Goal: Navigation & Orientation: Find specific page/section

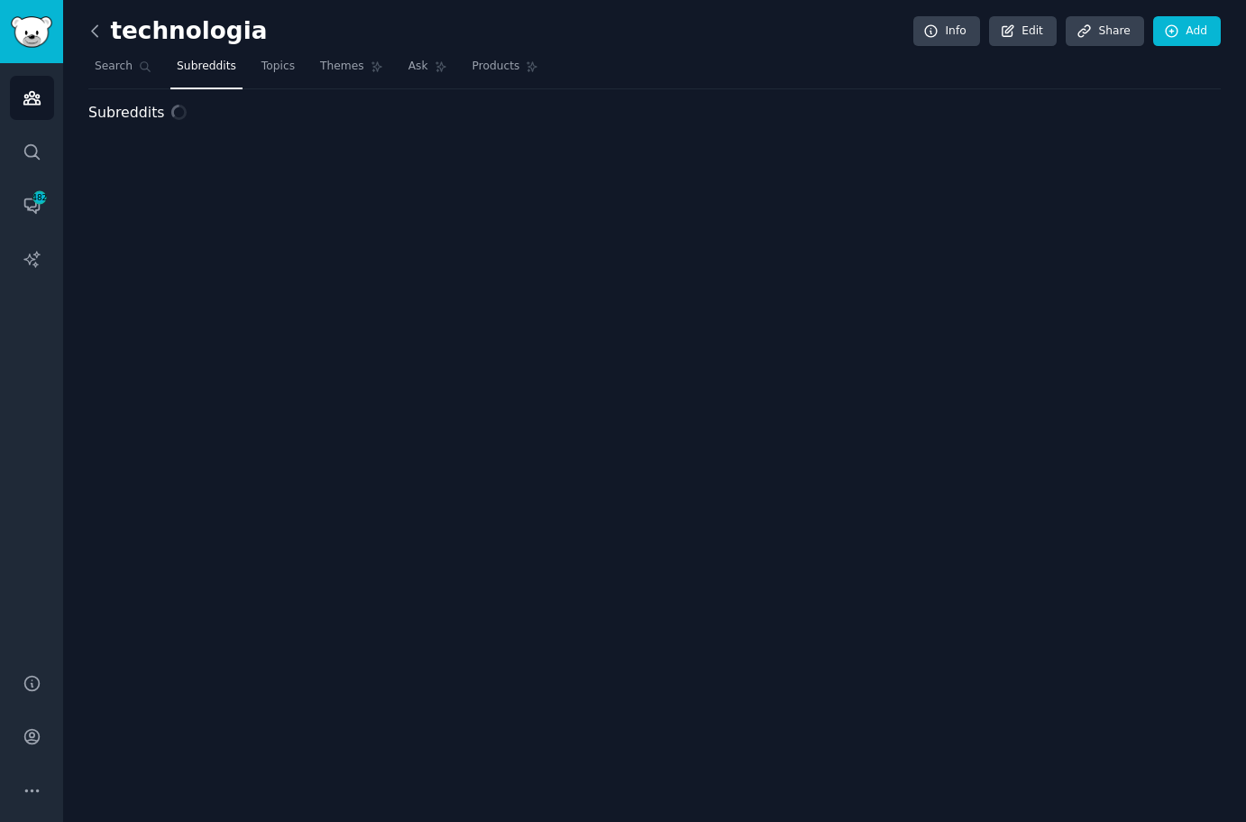
click at [101, 32] on icon at bounding box center [95, 31] width 19 height 19
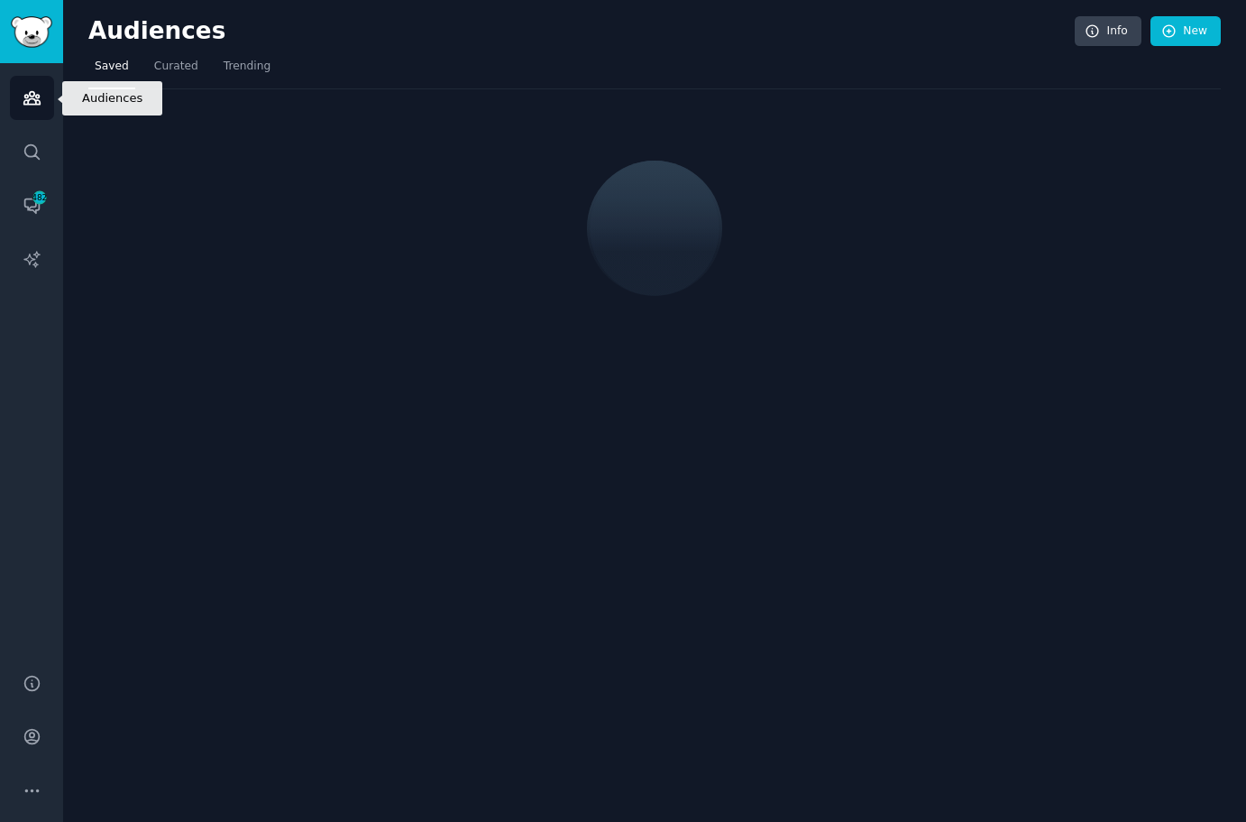
click at [37, 107] on link "Audiences" at bounding box center [32, 98] width 44 height 44
click at [37, 100] on icon "Sidebar" at bounding box center [31, 98] width 16 height 13
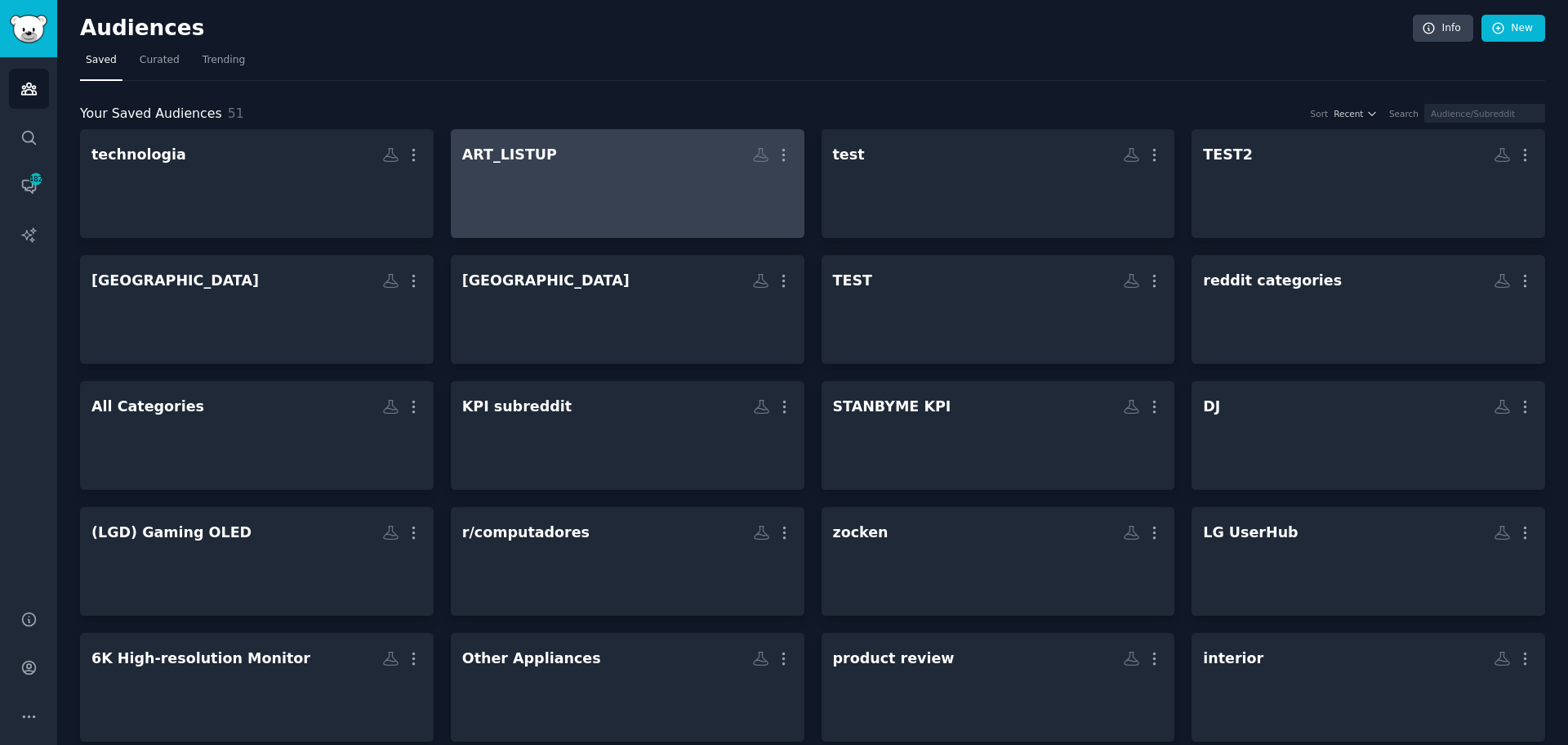
click at [628, 222] on div at bounding box center [627, 198] width 331 height 57
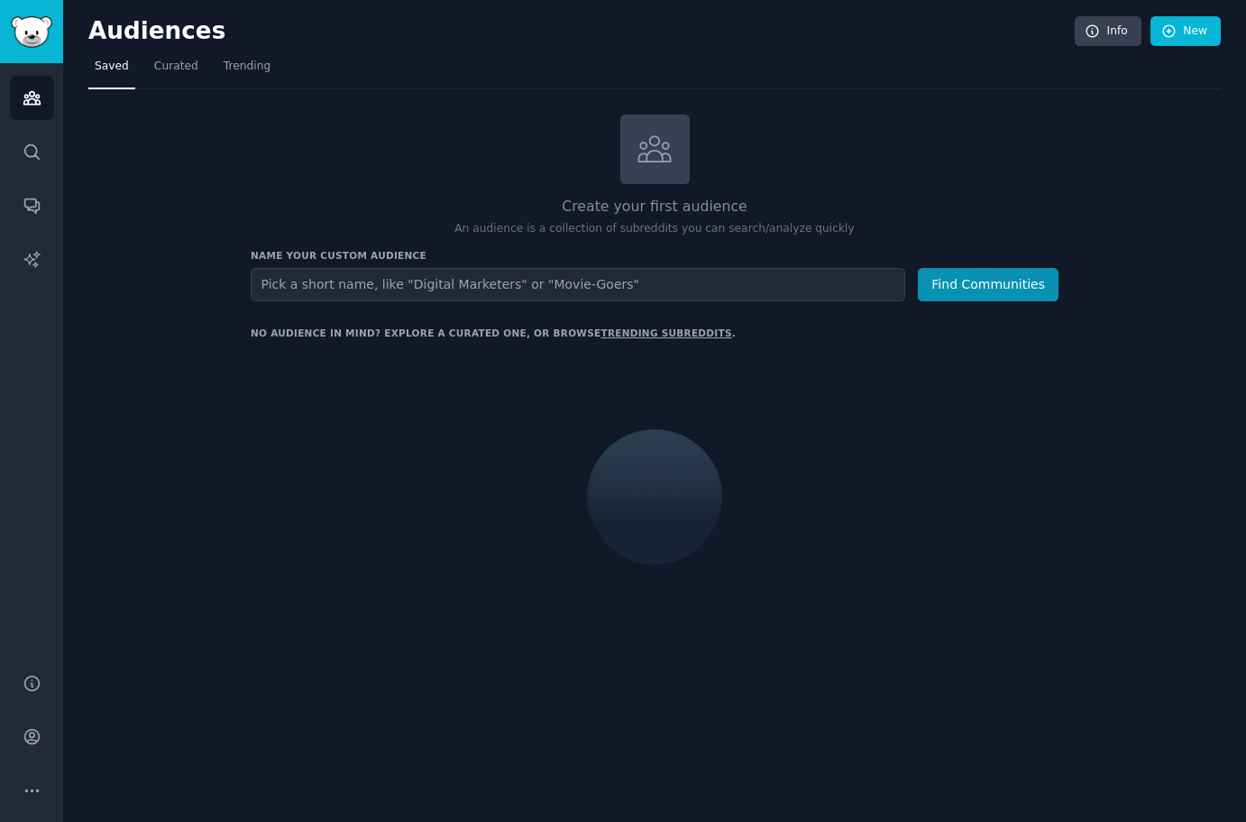
click at [1244, 343] on div "Audiences Info New Saved Curated Trending Create your first audience An audienc…" at bounding box center [654, 411] width 1183 height 822
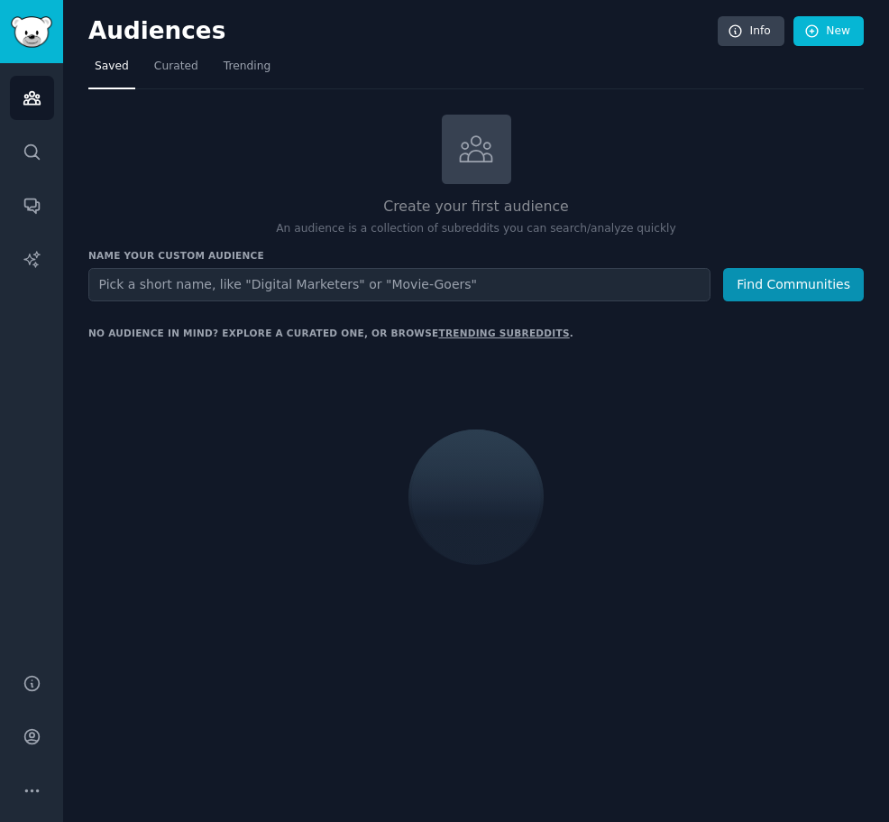
click at [651, 441] on div at bounding box center [476, 496] width 776 height 303
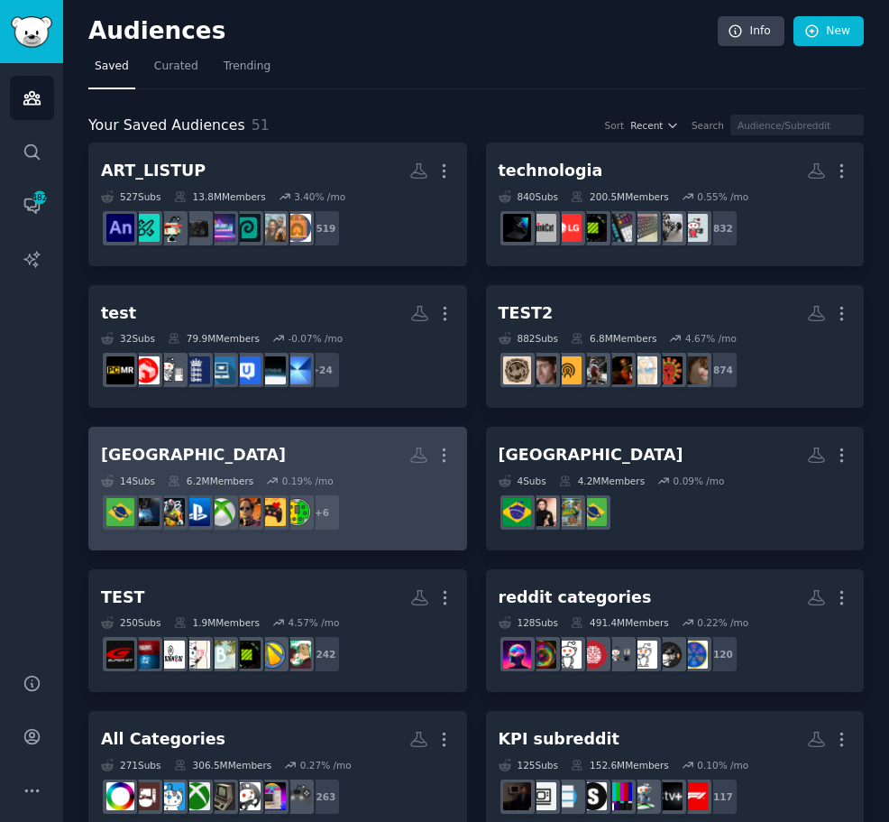
click at [288, 461] on h2 "[GEOGRAPHIC_DATA] More" at bounding box center [278, 455] width 354 height 32
